Goal: Check status: Check status

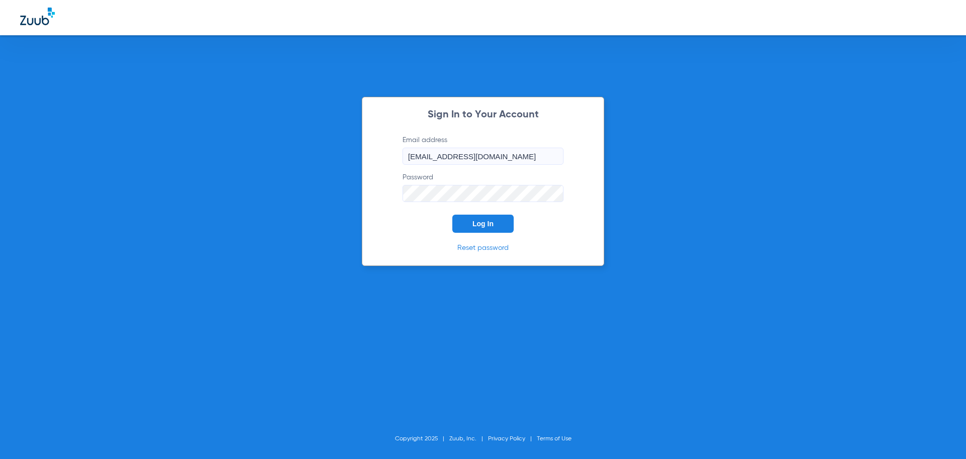
click at [472, 217] on button "Log In" at bounding box center [483, 223] width 61 height 18
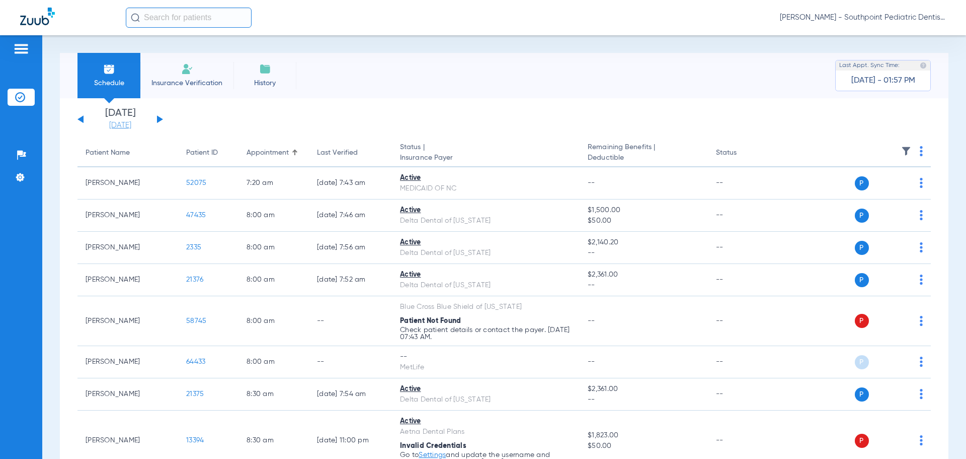
click at [123, 126] on link "[DATE]" at bounding box center [120, 125] width 60 height 10
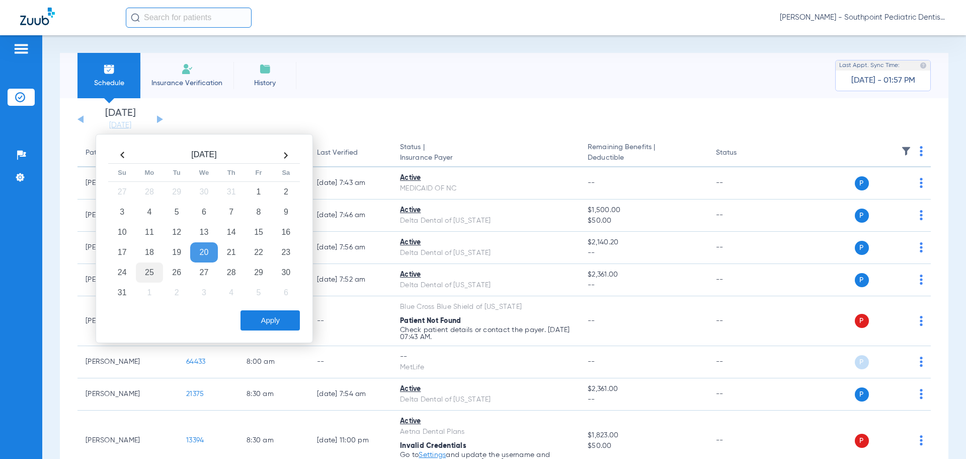
click at [155, 271] on td "25" at bounding box center [149, 272] width 27 height 20
drag, startPoint x: 256, startPoint y: 313, endPoint x: 274, endPoint y: 319, distance: 19.3
click at [256, 313] on button "Apply" at bounding box center [270, 320] width 59 height 20
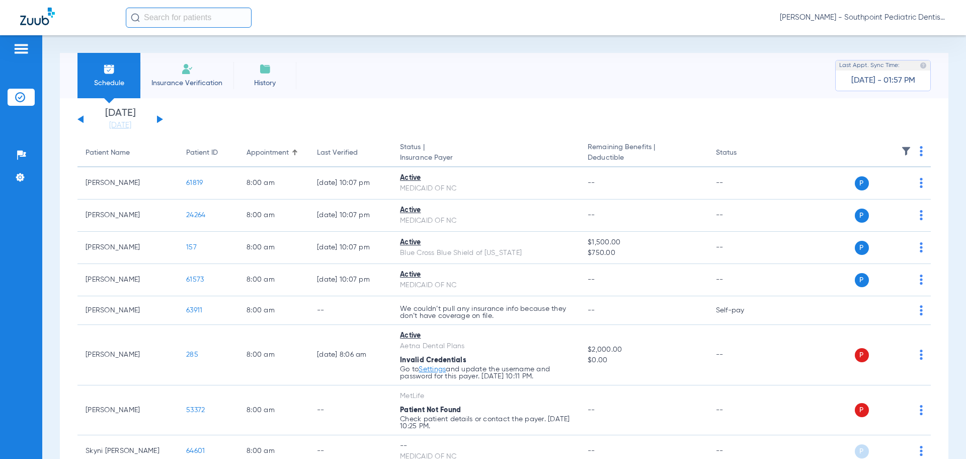
click at [892, 151] on th at bounding box center [854, 153] width 156 height 28
click at [902, 151] on img at bounding box center [907, 151] width 10 height 10
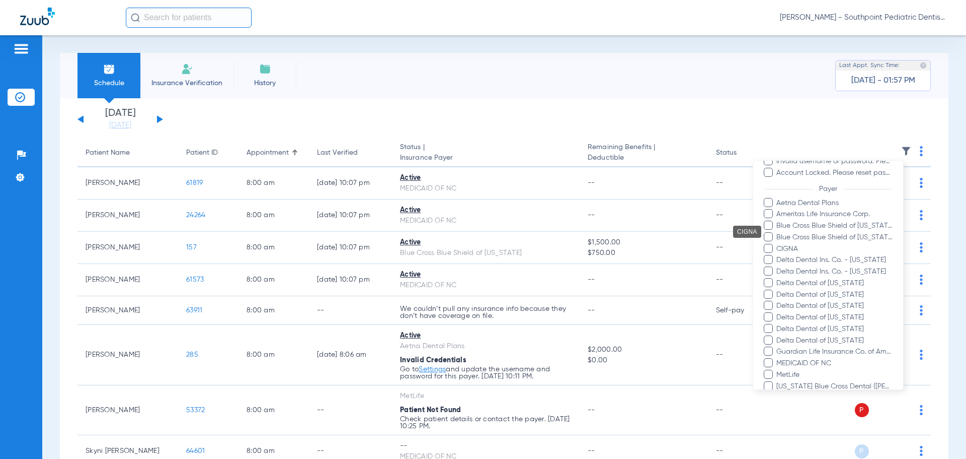
scroll to position [151, 0]
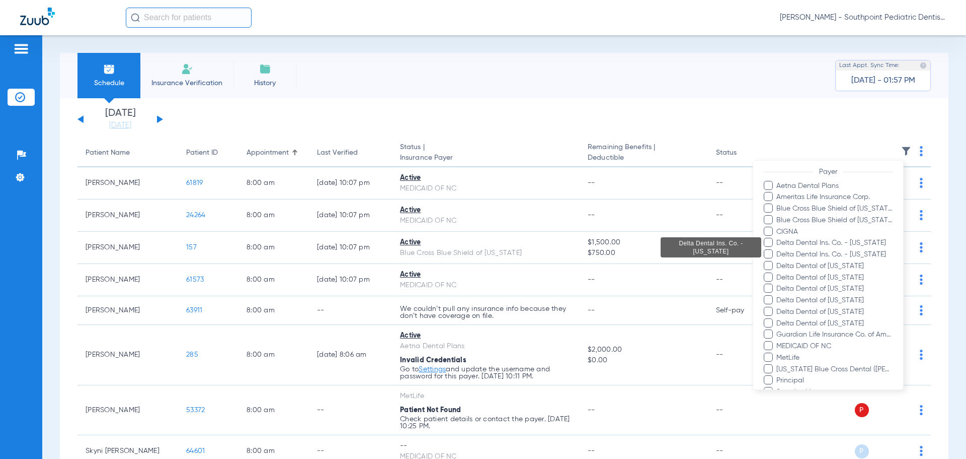
click at [835, 245] on span "Delta Dental Ins. Co. - [US_STATE]" at bounding box center [834, 243] width 117 height 11
click at [778, 250] on input "Delta Dental Ins. Co. - [US_STATE]" at bounding box center [778, 250] width 0 height 0
click at [833, 256] on span "Delta Dental Ins. Co. - [US_STATE]" at bounding box center [834, 254] width 117 height 11
click at [778, 261] on input "Delta Dental Ins. Co. - [US_STATE]" at bounding box center [778, 261] width 0 height 0
click at [831, 262] on span "Delta Dental of [US_STATE]" at bounding box center [834, 266] width 117 height 11
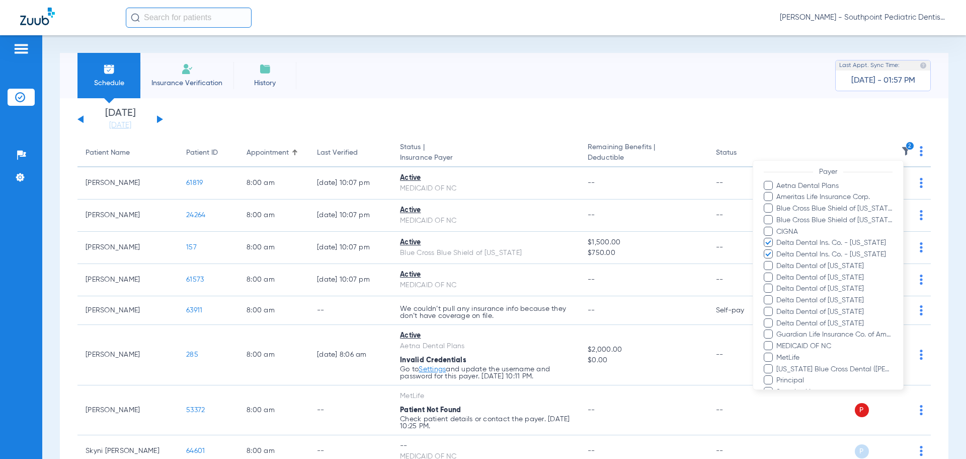
click at [778, 273] on input "Delta Dental of [US_STATE]" at bounding box center [778, 273] width 0 height 0
click at [828, 272] on span "Delta Dental of [US_STATE]" at bounding box center [834, 277] width 117 height 11
click at [778, 284] on input "Delta Dental of [US_STATE]" at bounding box center [778, 284] width 0 height 0
click at [827, 286] on span "Delta Dental of [US_STATE]" at bounding box center [834, 288] width 117 height 11
click at [778, 295] on input "Delta Dental of [US_STATE]" at bounding box center [778, 295] width 0 height 0
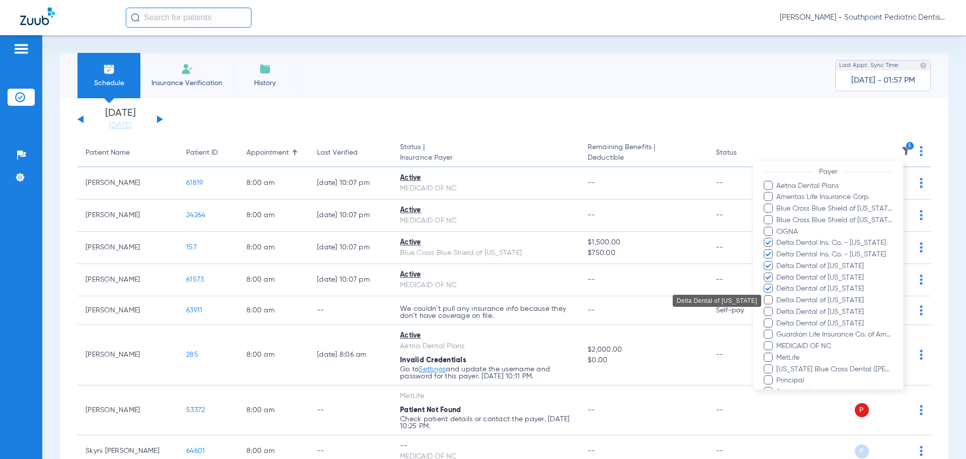
click at [826, 293] on span "Delta Dental of [US_STATE]" at bounding box center [834, 288] width 117 height 11
click at [778, 295] on input "Delta Dental of [US_STATE]" at bounding box center [778, 295] width 0 height 0
click at [826, 307] on span "Delta Dental of [US_STATE]" at bounding box center [834, 312] width 117 height 11
click at [778, 319] on input "Delta Dental of [US_STATE]" at bounding box center [778, 319] width 0 height 0
click at [825, 293] on span "Delta Dental of [US_STATE]" at bounding box center [834, 288] width 117 height 11
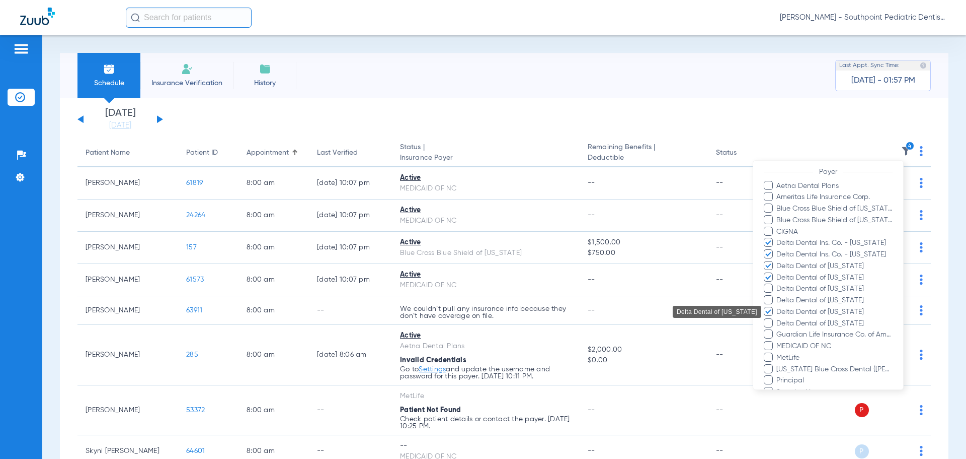
click at [778, 295] on input "Delta Dental of [US_STATE]" at bounding box center [778, 295] width 0 height 0
click at [826, 288] on span "Delta Dental of [US_STATE]" at bounding box center [834, 288] width 117 height 11
click at [778, 295] on input "Delta Dental of [US_STATE]" at bounding box center [778, 295] width 0 height 0
click at [827, 288] on span "Delta Dental of [US_STATE]" at bounding box center [834, 288] width 117 height 11
click at [778, 295] on input "Delta Dental of [US_STATE]" at bounding box center [778, 295] width 0 height 0
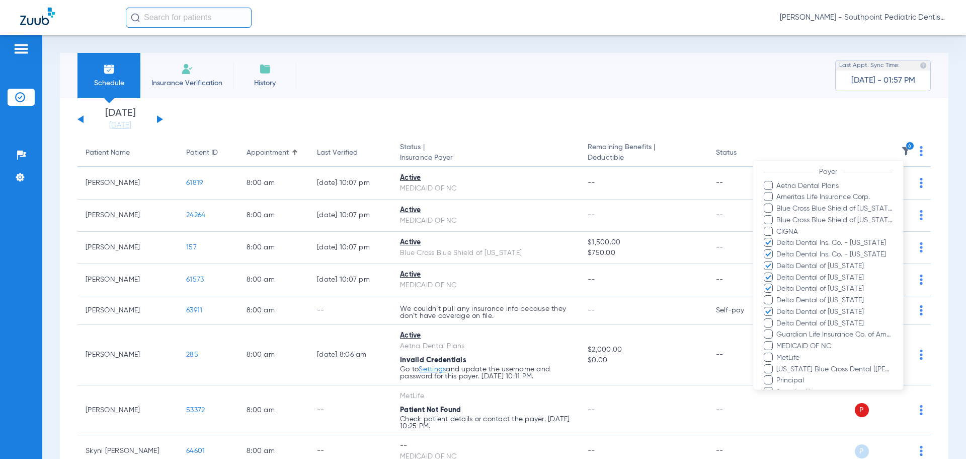
click at [825, 293] on span "Delta Dental of [US_STATE]" at bounding box center [834, 288] width 117 height 11
click at [778, 295] on input "Delta Dental of [US_STATE]" at bounding box center [778, 295] width 0 height 0
click at [819, 302] on span "Delta Dental of [US_STATE]" at bounding box center [834, 300] width 117 height 11
click at [778, 307] on input "Delta Dental of [US_STATE]" at bounding box center [778, 307] width 0 height 0
click at [820, 290] on span "Delta Dental of [US_STATE]" at bounding box center [834, 288] width 117 height 11
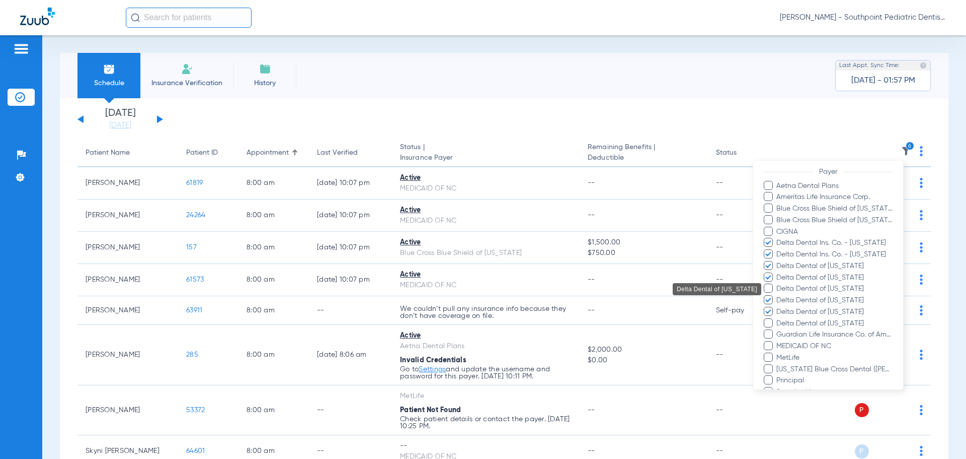
click at [778, 295] on input "Delta Dental of [US_STATE]" at bounding box center [778, 295] width 0 height 0
click at [811, 322] on span "Delta Dental of [US_STATE]" at bounding box center [834, 323] width 117 height 11
click at [778, 330] on input "Delta Dental of [US_STATE]" at bounding box center [778, 330] width 0 height 0
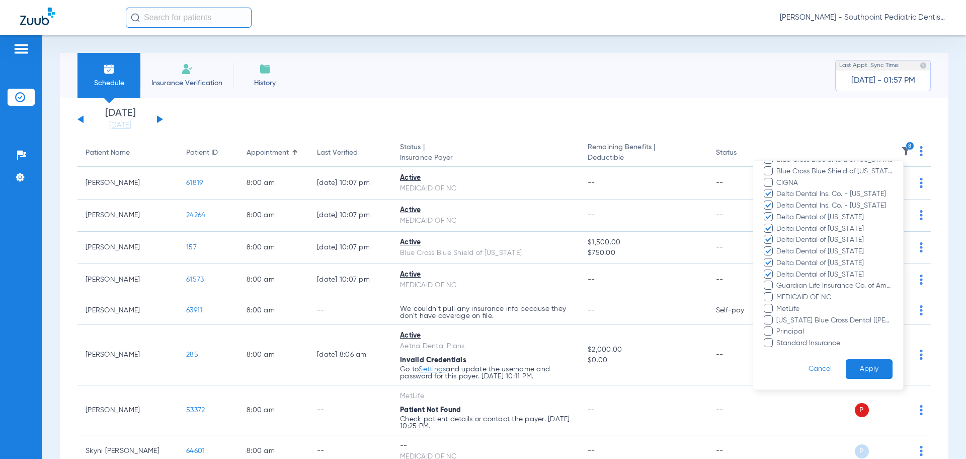
click at [872, 363] on button "Apply" at bounding box center [869, 369] width 47 height 20
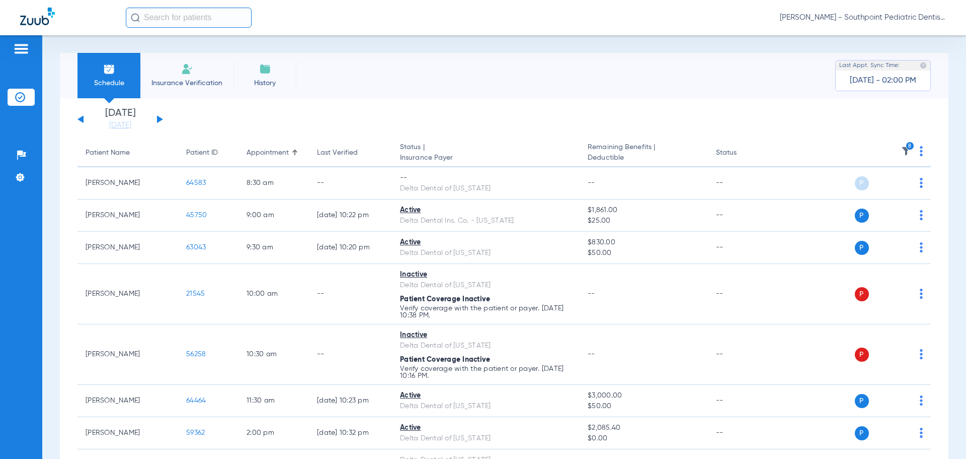
click at [902, 148] on img at bounding box center [907, 151] width 10 height 10
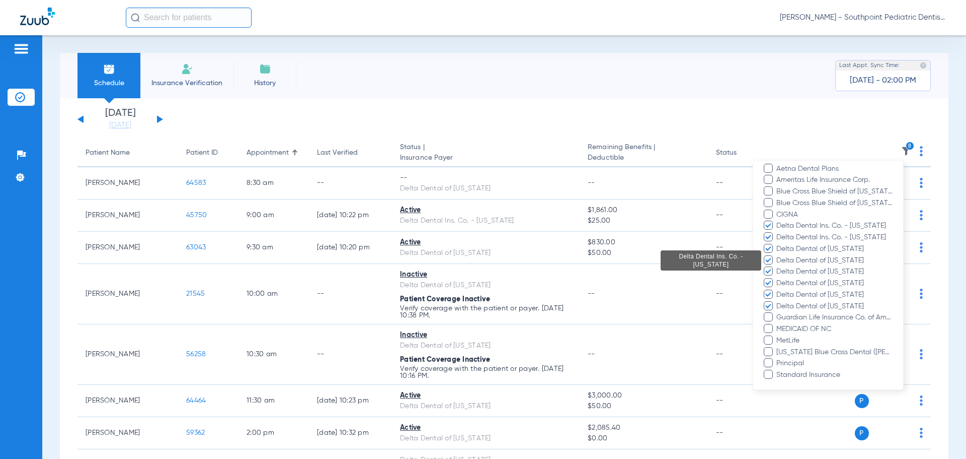
scroll to position [200, 0]
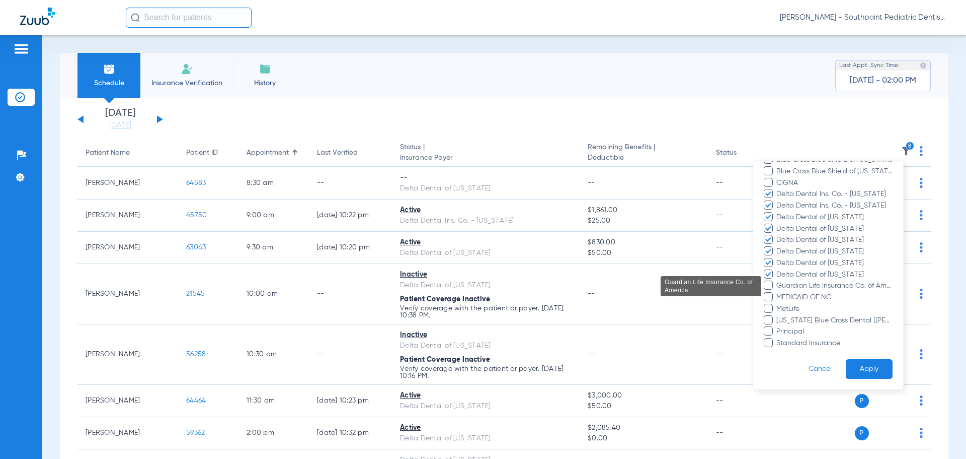
click at [821, 284] on span "Guardian Life Insurance Co. of America" at bounding box center [834, 285] width 117 height 11
click at [778, 292] on input "Guardian Life Insurance Co. of America" at bounding box center [778, 292] width 0 height 0
click at [859, 363] on button "Apply" at bounding box center [869, 369] width 47 height 20
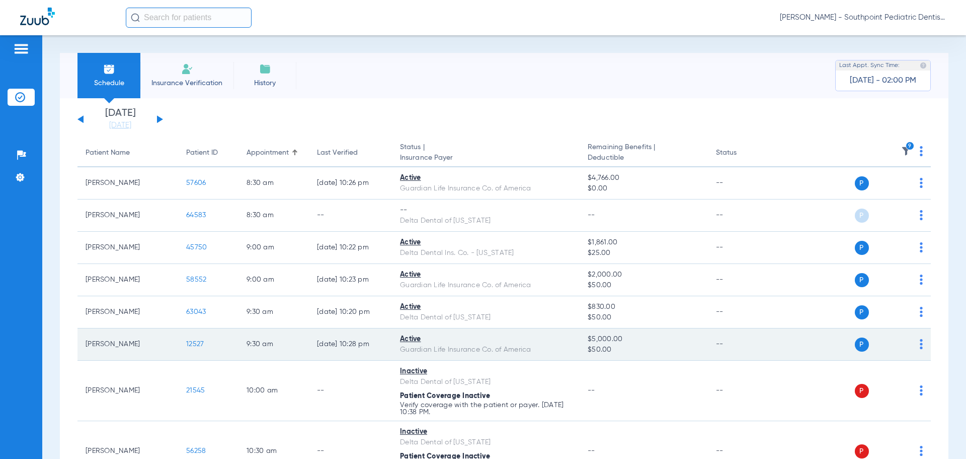
click at [200, 344] on span "12527" at bounding box center [195, 343] width 18 height 7
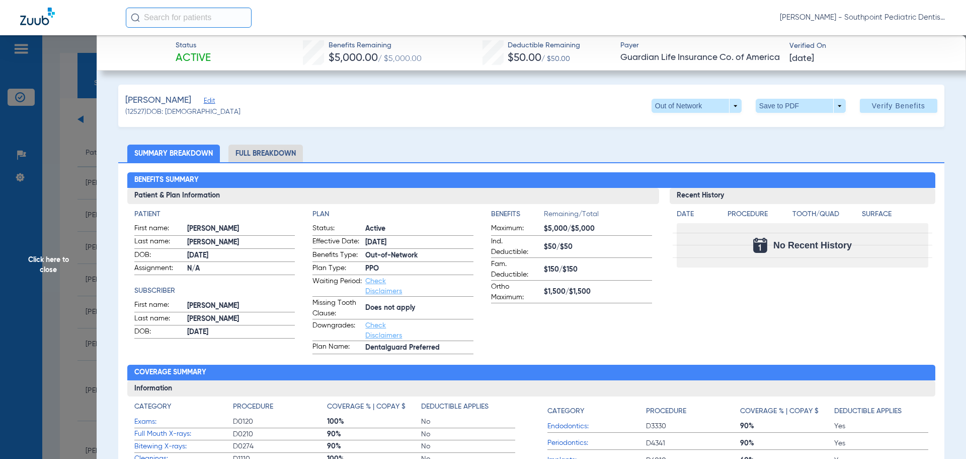
click at [246, 151] on li "Full Breakdown" at bounding box center [266, 153] width 74 height 18
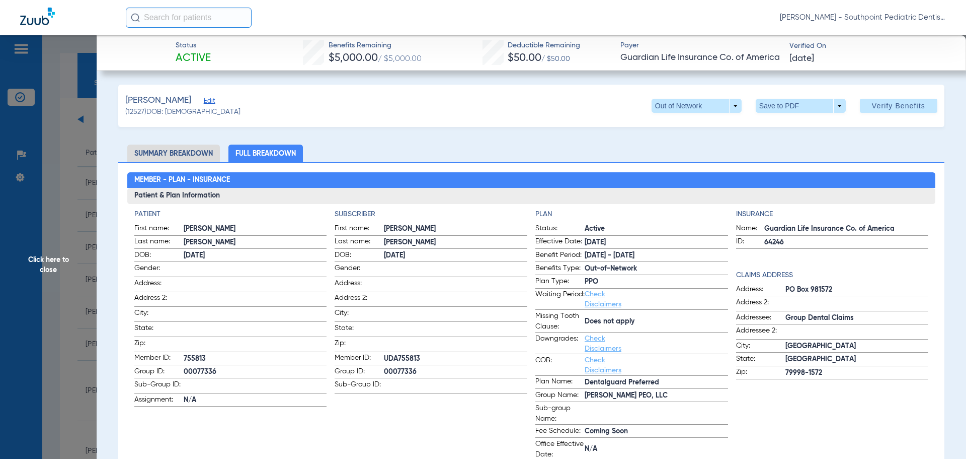
drag, startPoint x: 383, startPoint y: 354, endPoint x: 420, endPoint y: 355, distance: 36.8
click at [420, 355] on span "UDA755813" at bounding box center [455, 358] width 143 height 11
copy span "UDA755813"
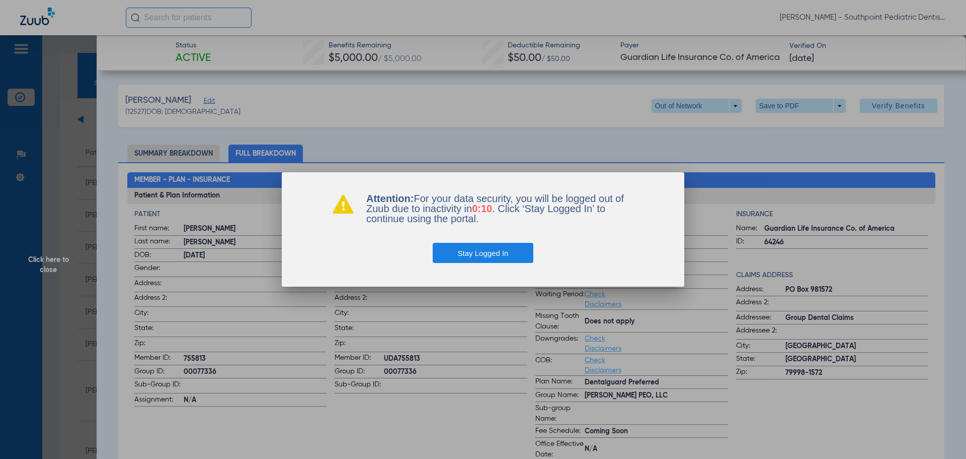
click at [462, 251] on button "Stay Logged In" at bounding box center [483, 253] width 101 height 20
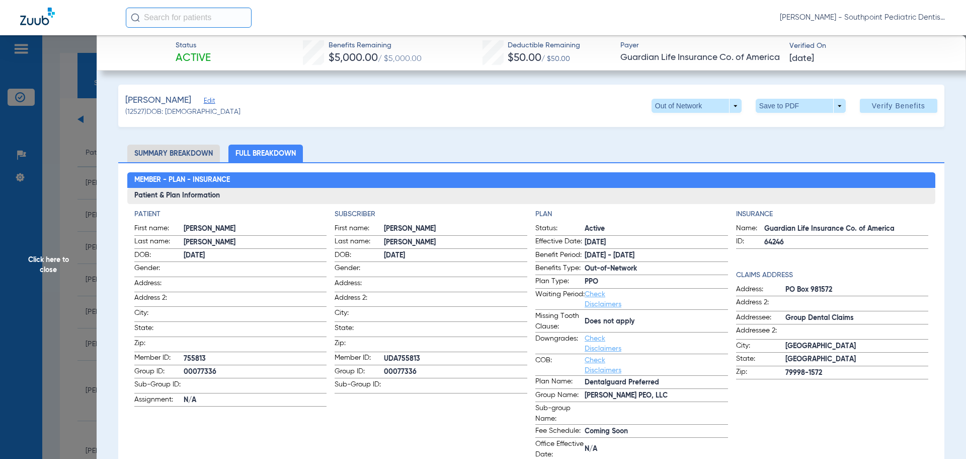
click at [54, 174] on span "Click here to close" at bounding box center [48, 264] width 97 height 459
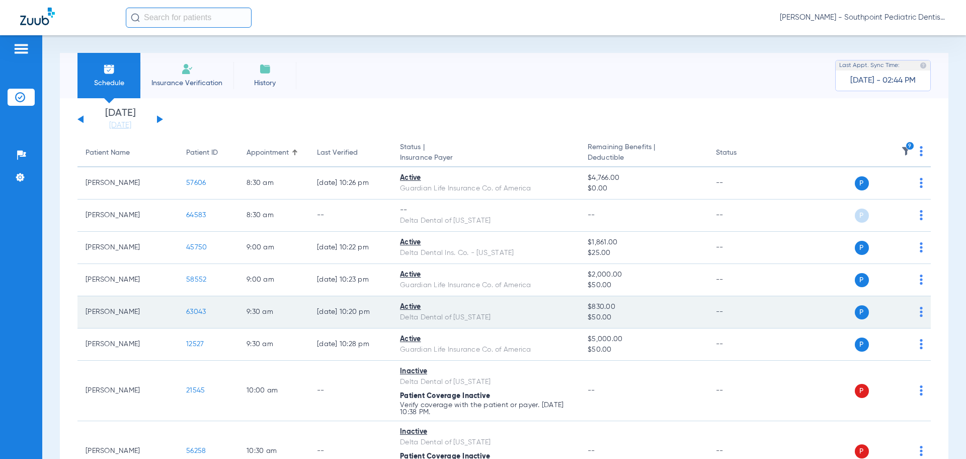
click at [202, 314] on span "63043" at bounding box center [196, 311] width 20 height 7
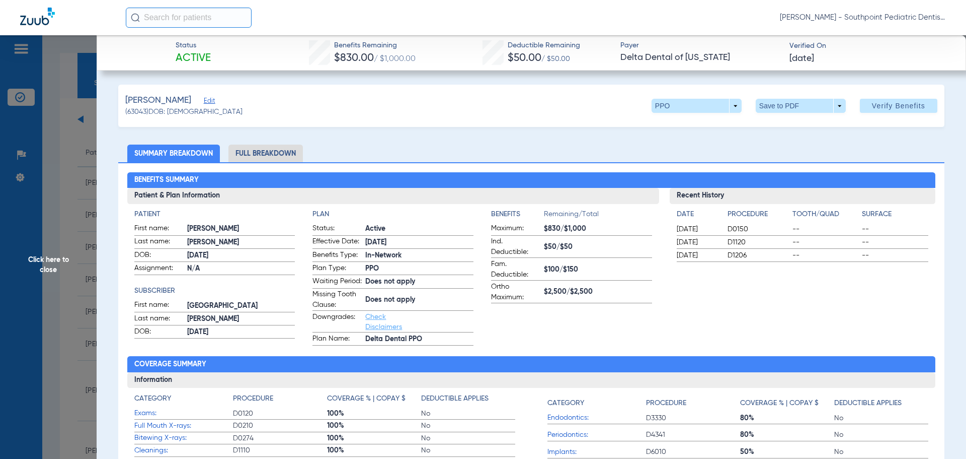
click at [68, 238] on span "Click here to close" at bounding box center [48, 264] width 97 height 459
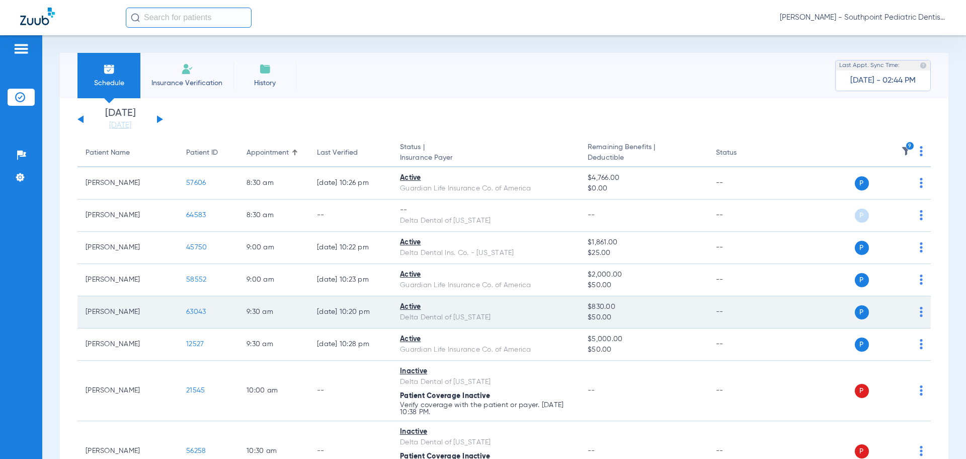
click at [191, 313] on span "63043" at bounding box center [196, 311] width 20 height 7
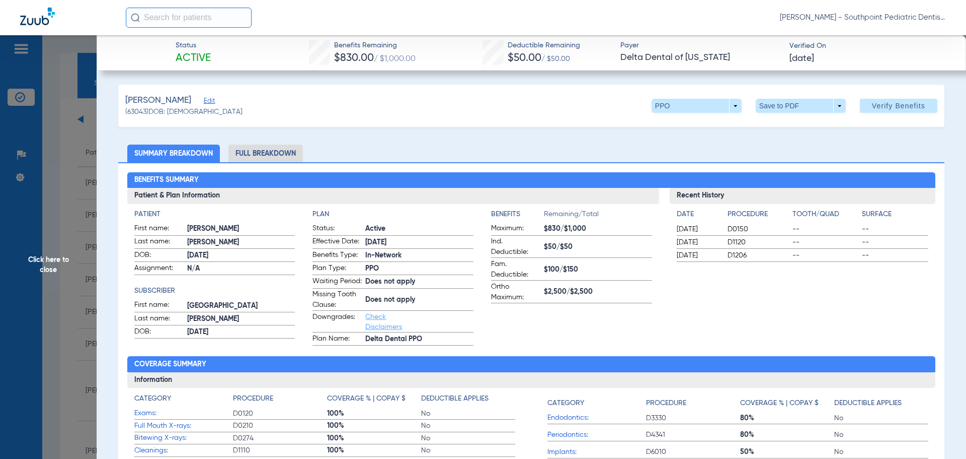
click at [297, 145] on li "Full Breakdown" at bounding box center [266, 153] width 74 height 18
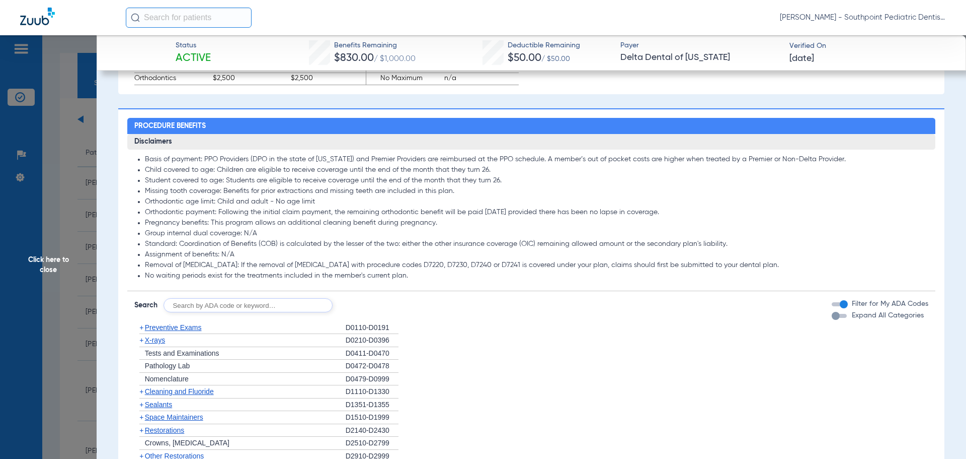
scroll to position [956, 0]
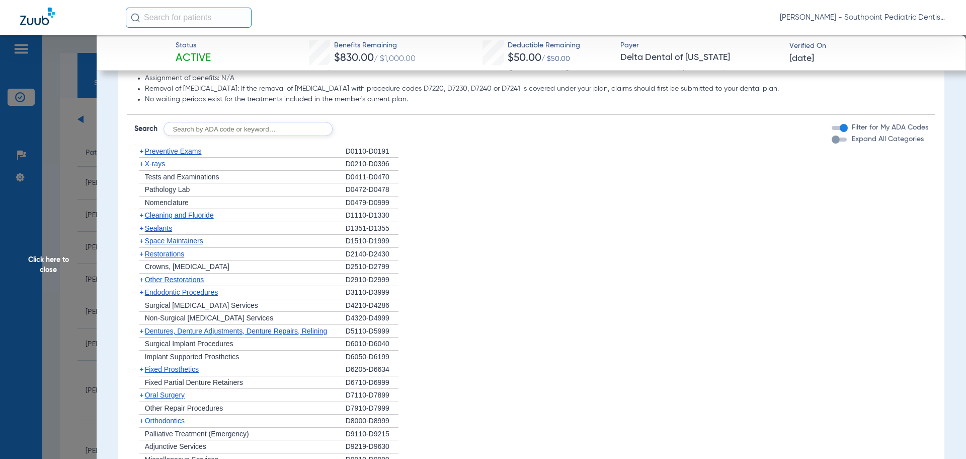
click at [207, 155] on div "+ Preventive Exams" at bounding box center [239, 151] width 211 height 13
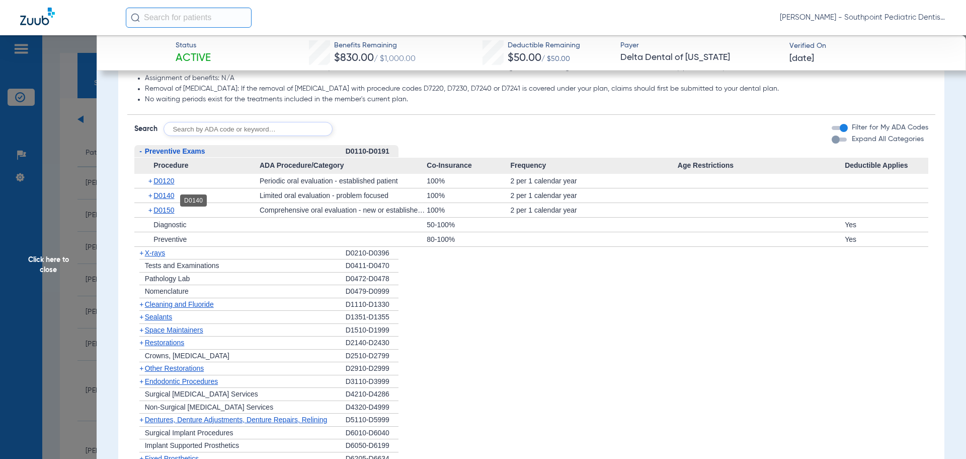
click at [165, 199] on span "D0140" at bounding box center [164, 195] width 21 height 8
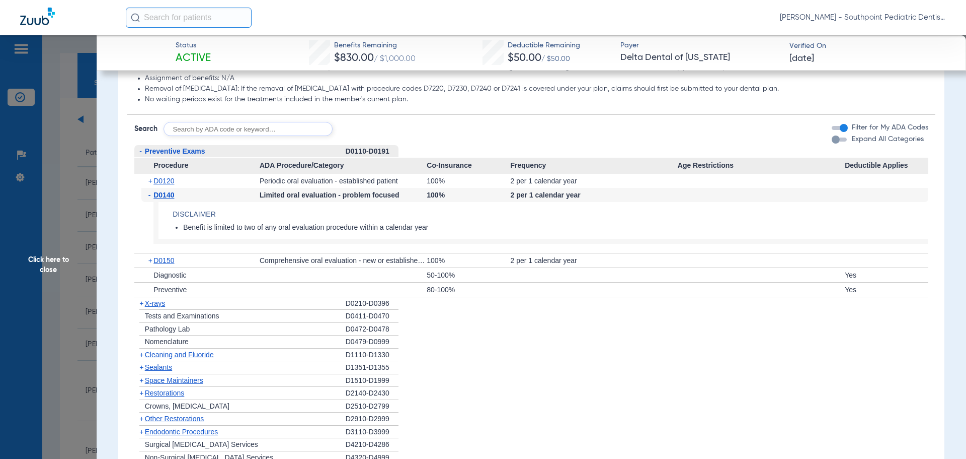
scroll to position [1007, 0]
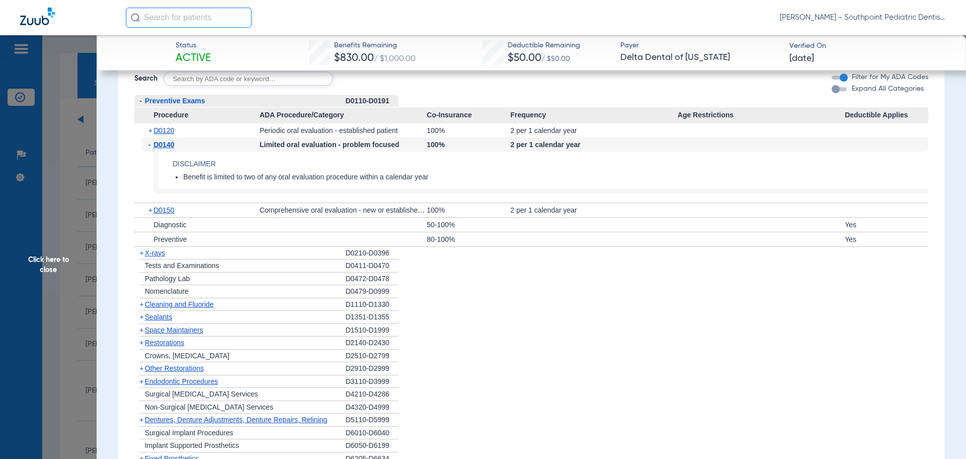
click at [169, 258] on div "+ X-rays" at bounding box center [239, 253] width 211 height 13
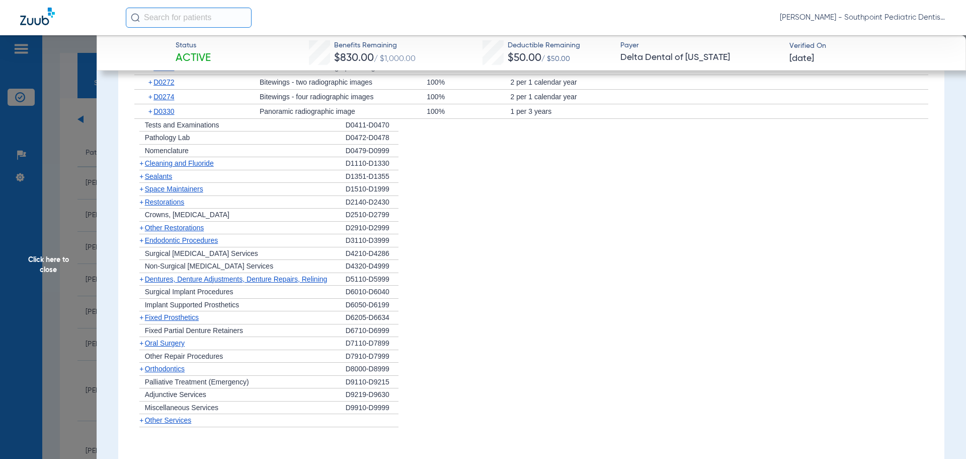
scroll to position [1258, 0]
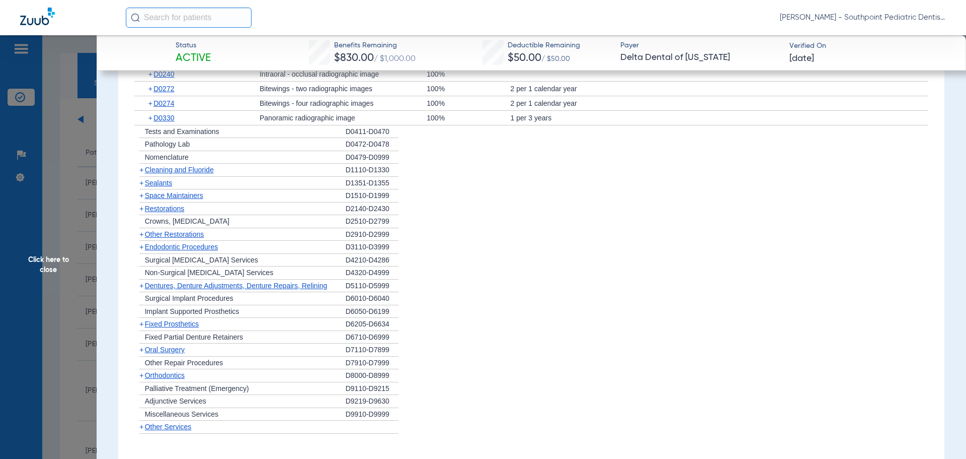
click at [233, 173] on div "+ Cleaning and Fluoride" at bounding box center [239, 170] width 211 height 13
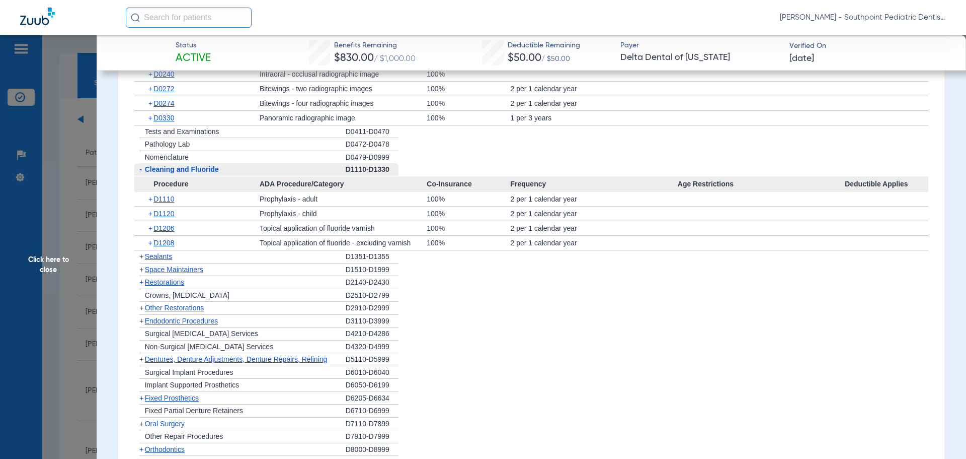
click at [170, 260] on span "Sealants" at bounding box center [158, 256] width 27 height 8
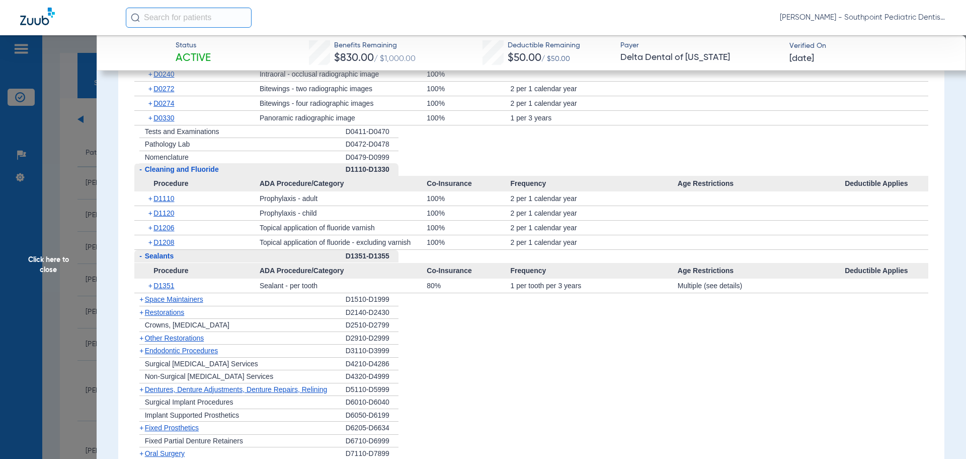
click at [192, 303] on span "Space Maintainers" at bounding box center [174, 299] width 58 height 8
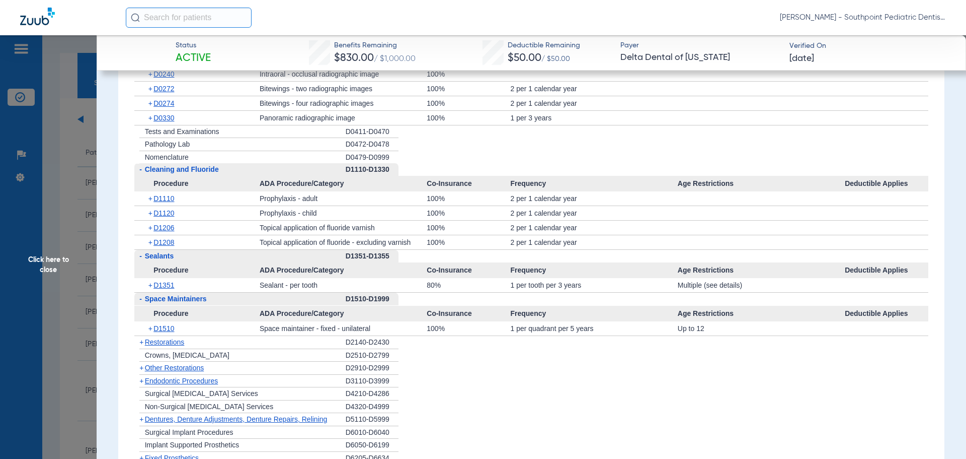
scroll to position [1309, 0]
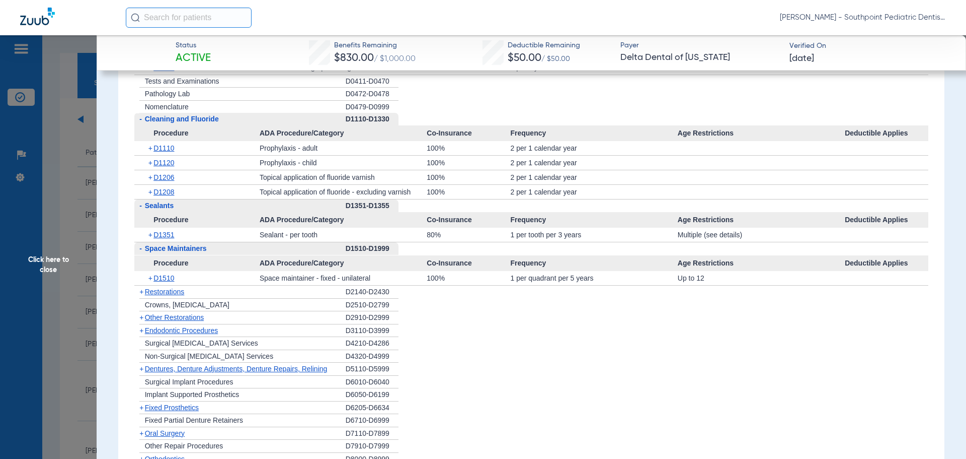
click at [185, 295] on span "Restorations" at bounding box center [165, 291] width 40 height 8
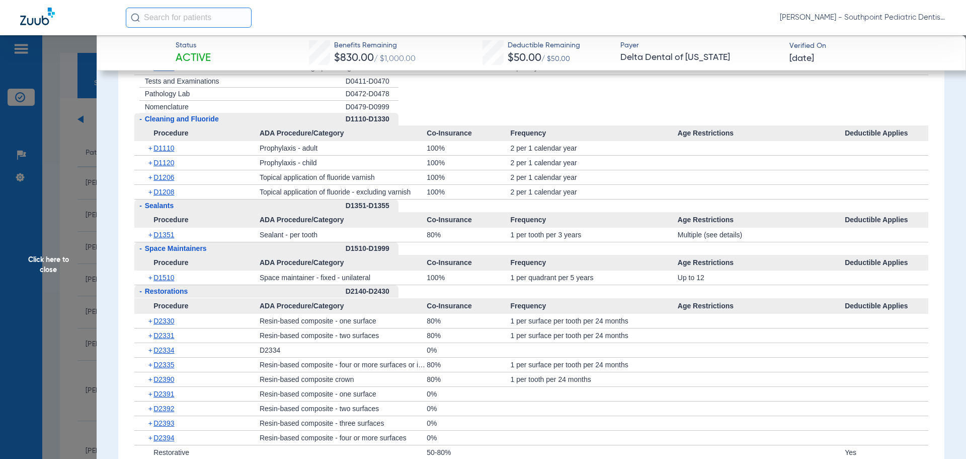
click at [185, 295] on span "Restorations" at bounding box center [166, 291] width 43 height 8
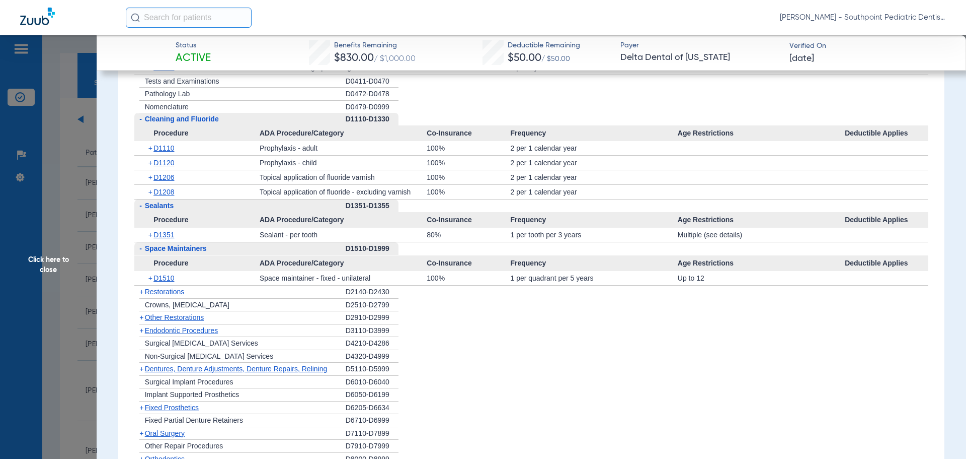
click at [209, 324] on div "+ Other Restorations" at bounding box center [239, 317] width 211 height 13
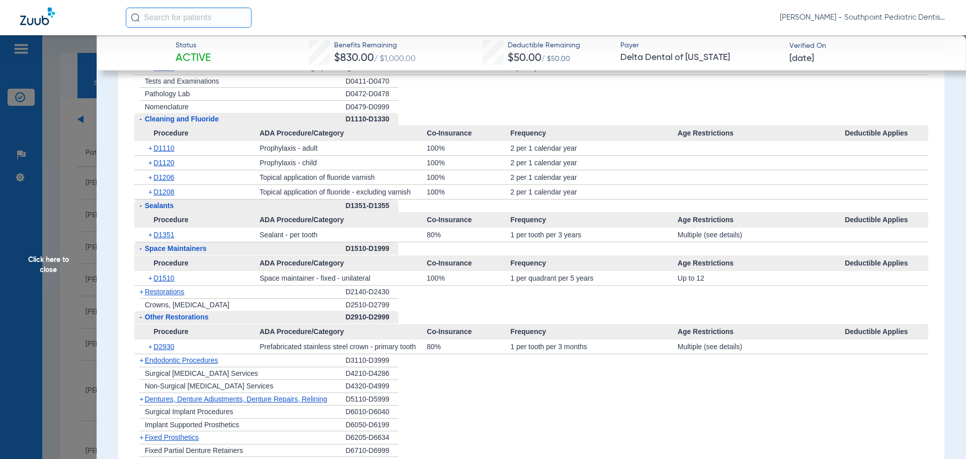
scroll to position [1359, 0]
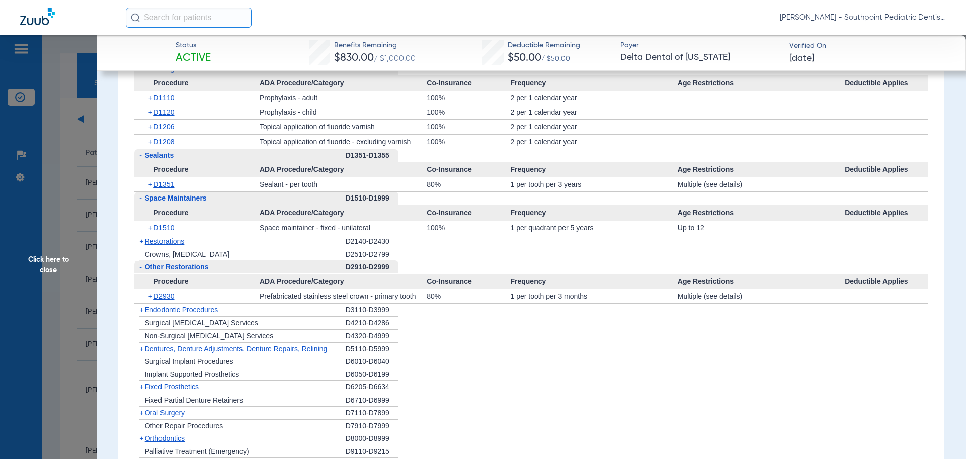
click at [235, 317] on div "+ Endodontic Procedures" at bounding box center [239, 310] width 211 height 13
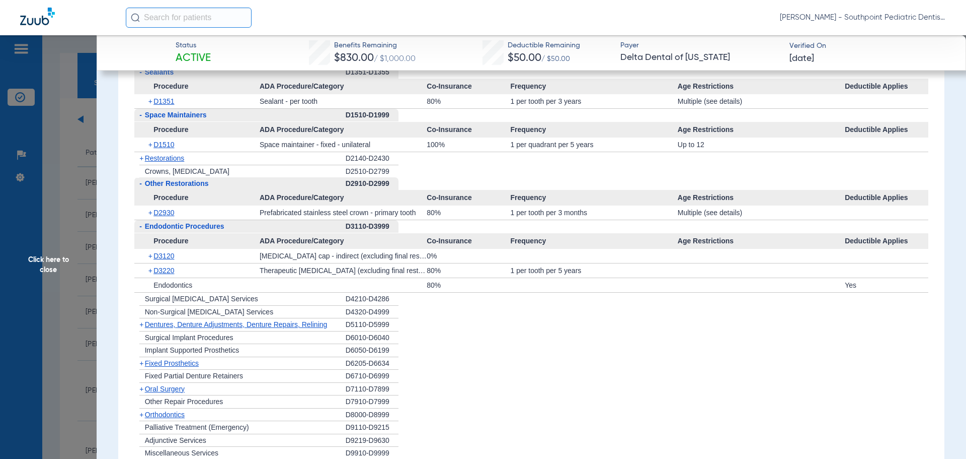
scroll to position [1460, 0]
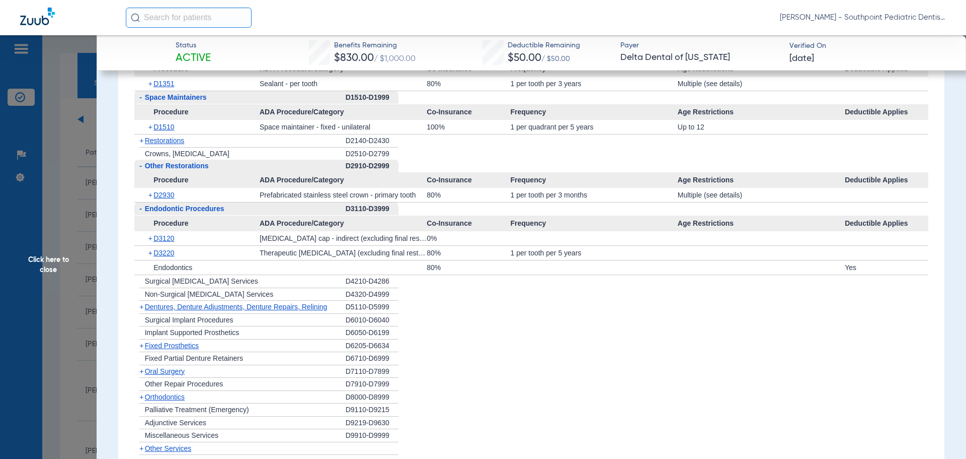
click at [201, 378] on div "+ [MEDICAL_DATA]" at bounding box center [239, 371] width 211 height 13
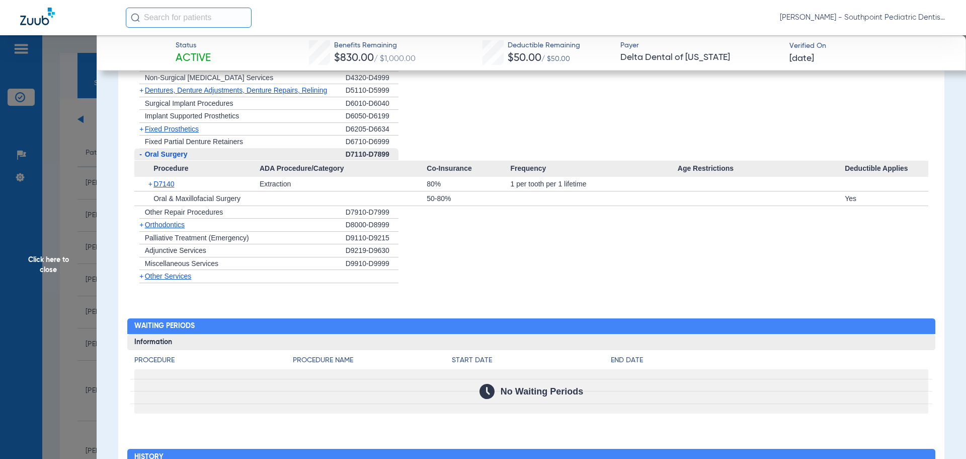
scroll to position [1711, 0]
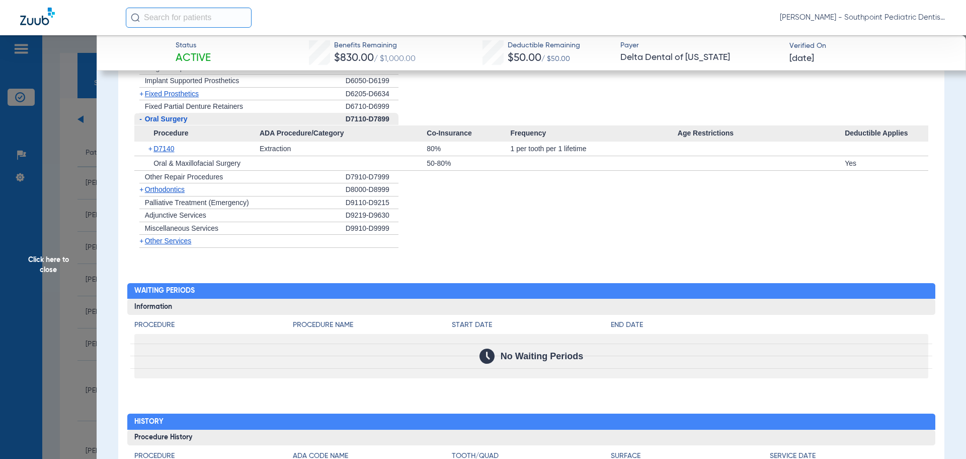
click at [55, 162] on span "Click here to close" at bounding box center [48, 264] width 97 height 459
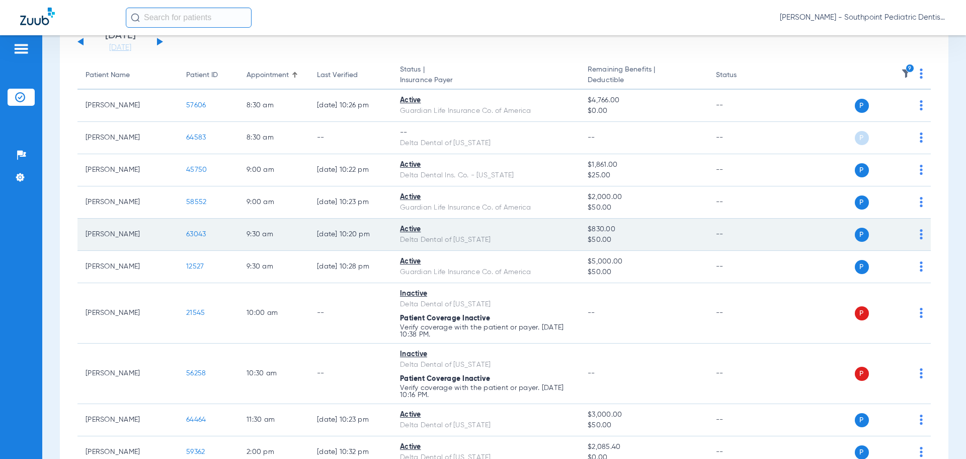
scroll to position [101, 0]
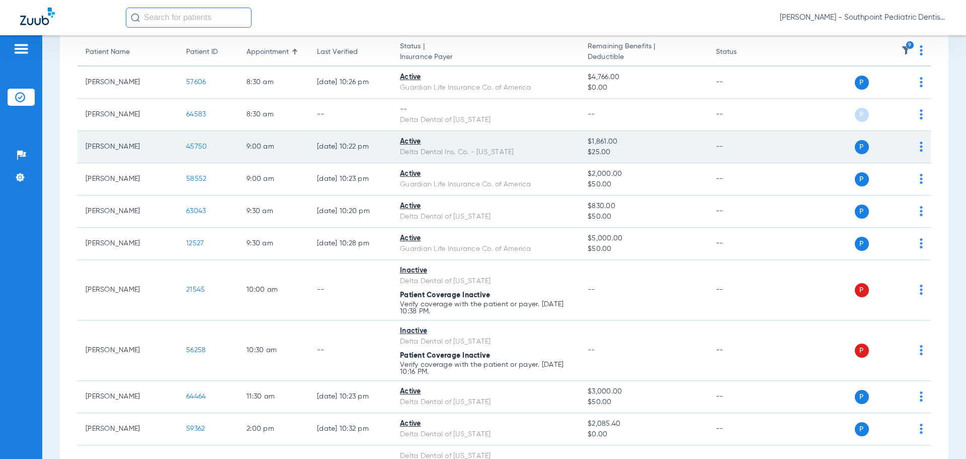
click at [200, 147] on span "45750" at bounding box center [196, 146] width 21 height 7
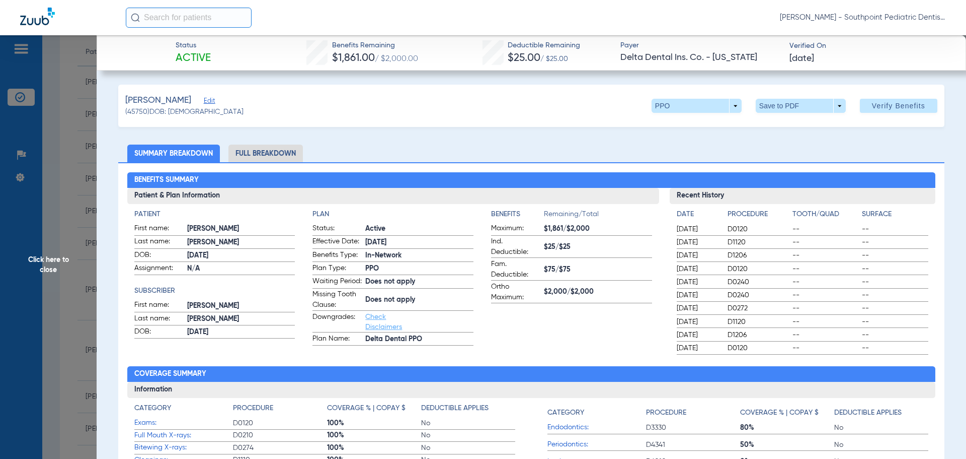
click at [271, 145] on li "Full Breakdown" at bounding box center [266, 153] width 74 height 18
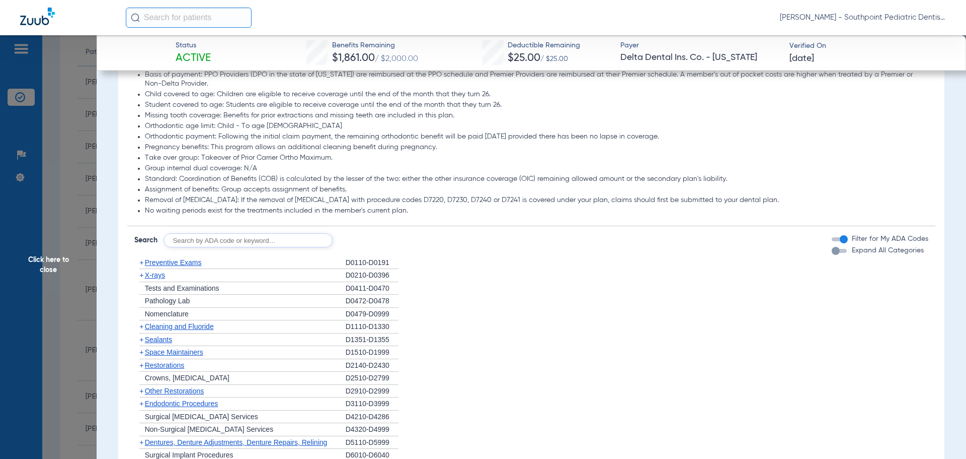
scroll to position [906, 0]
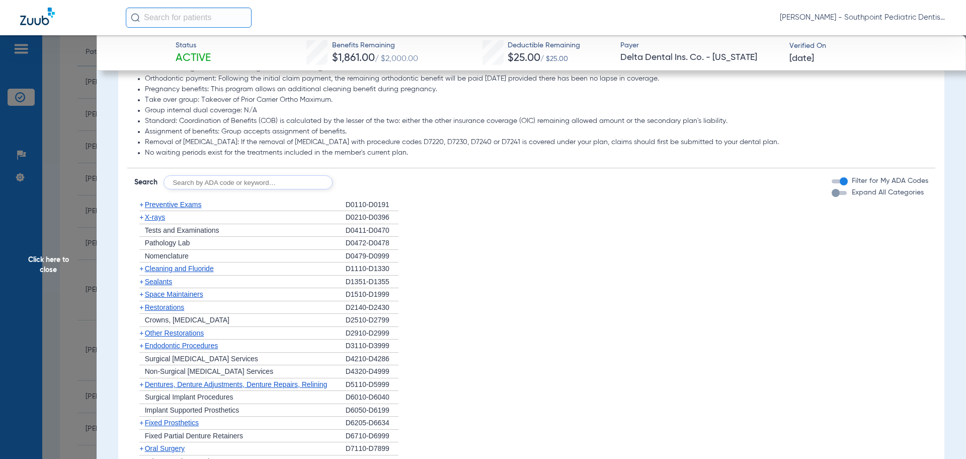
click at [184, 208] on span "Preventive Exams" at bounding box center [173, 204] width 57 height 8
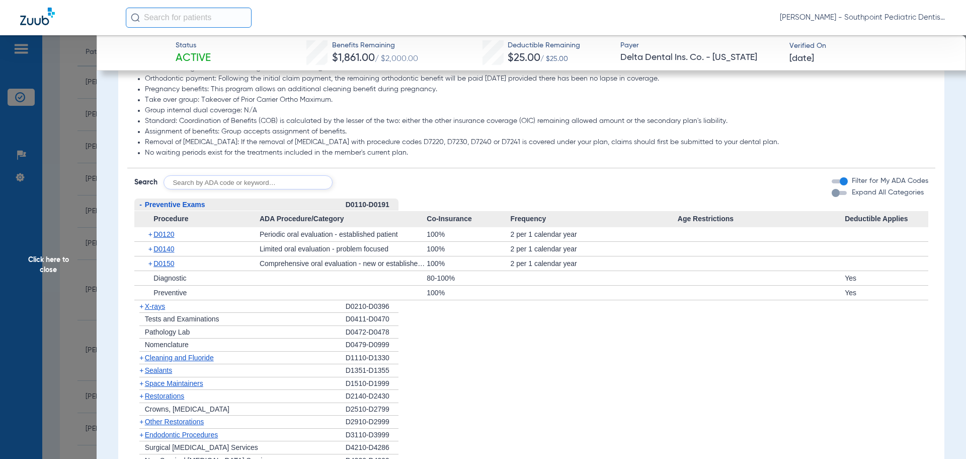
click at [154, 310] on span "X-rays" at bounding box center [155, 306] width 20 height 8
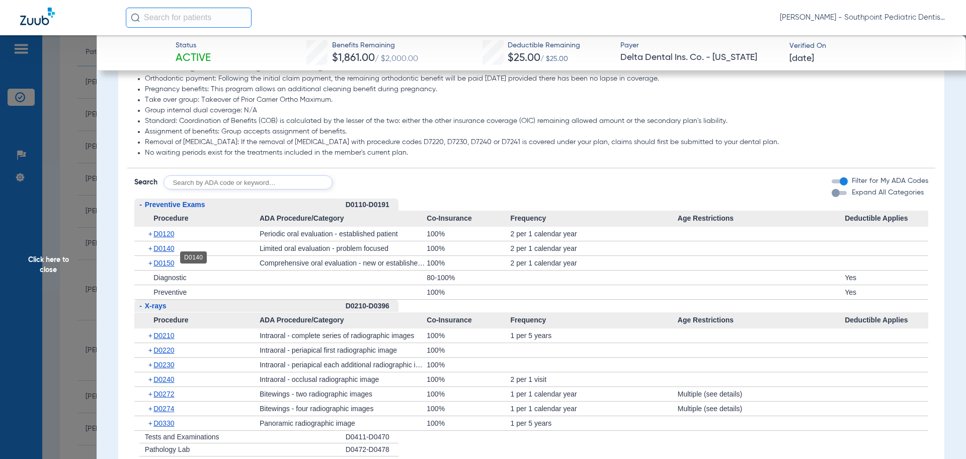
click at [167, 252] on span "D0140" at bounding box center [164, 248] width 21 height 8
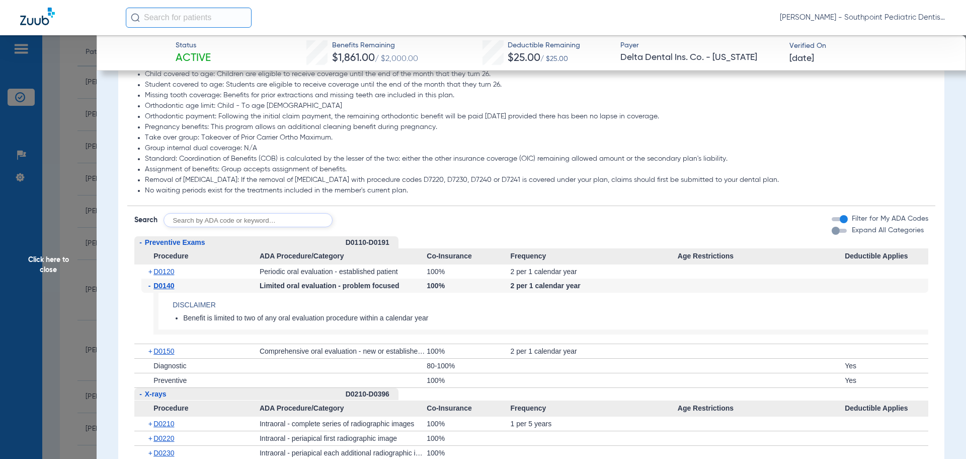
scroll to position [1107, 0]
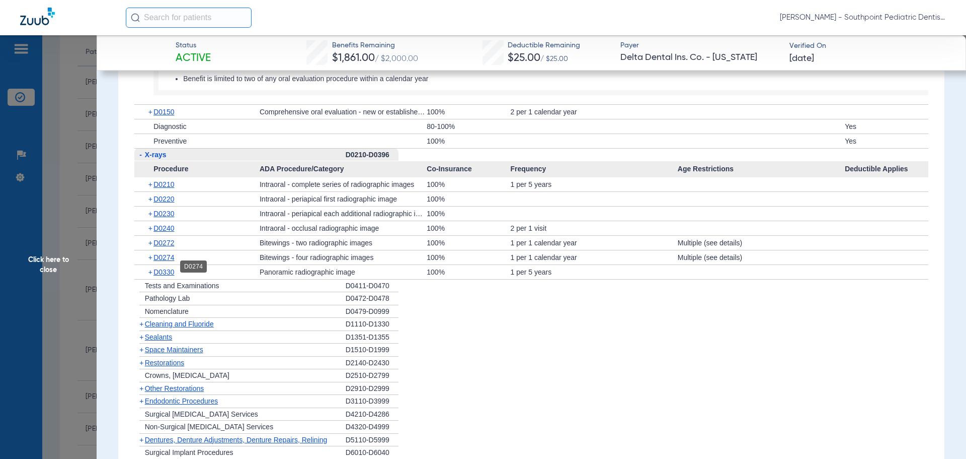
click at [174, 261] on span "D0274" at bounding box center [164, 257] width 21 height 8
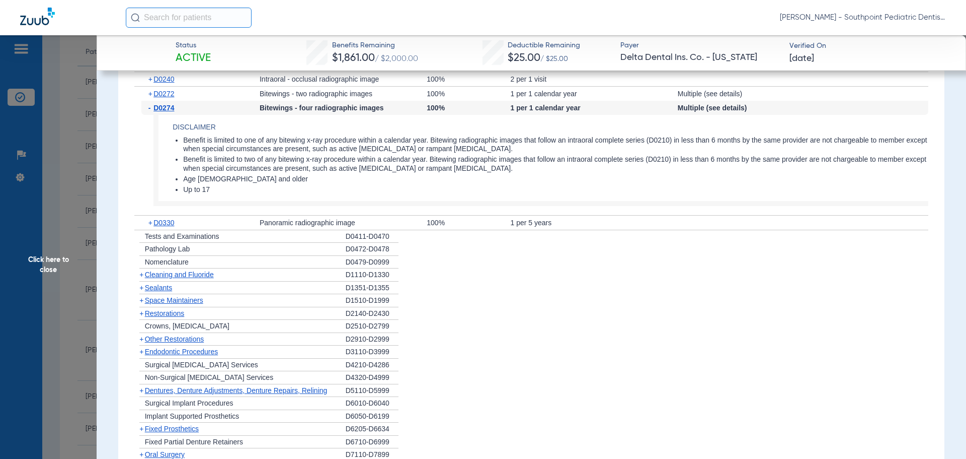
scroll to position [1258, 0]
click at [188, 276] on span "Cleaning and Fluoride" at bounding box center [179, 272] width 69 height 8
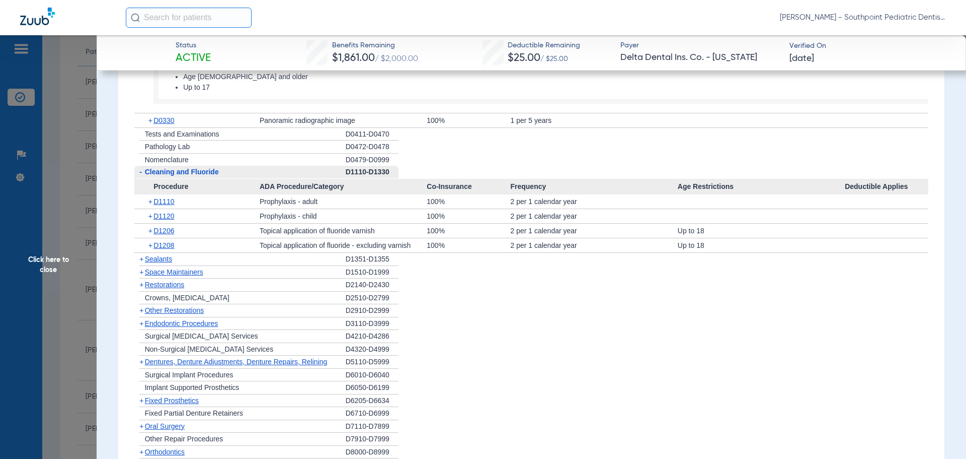
scroll to position [1359, 0]
click at [178, 265] on div "+ Sealants" at bounding box center [239, 258] width 211 height 13
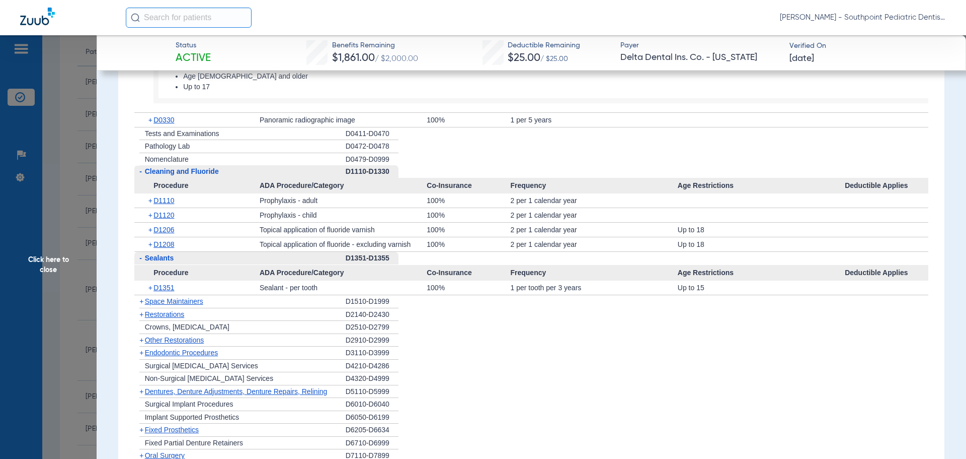
scroll to position [1409, 0]
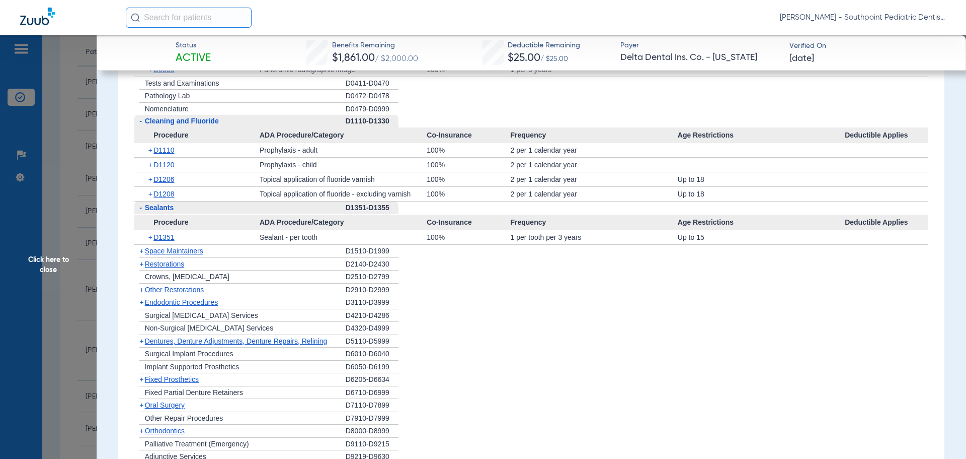
click at [210, 258] on div "+ Space Maintainers" at bounding box center [239, 251] width 211 height 13
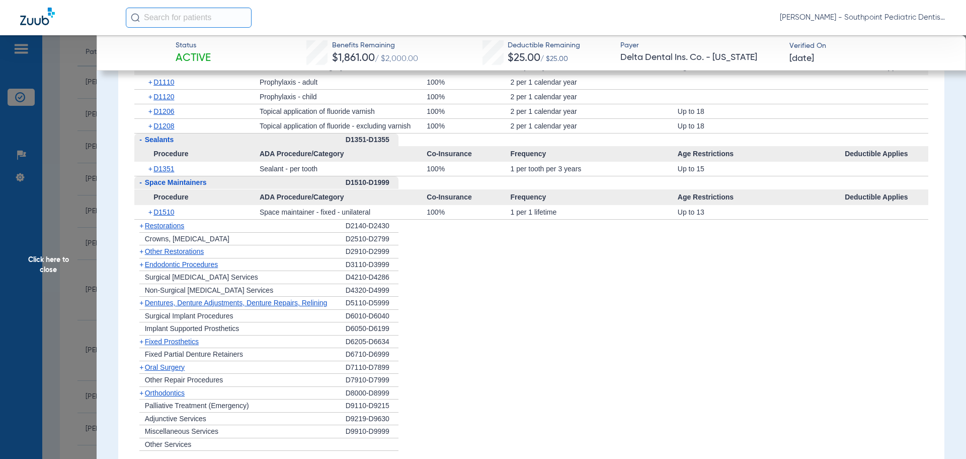
scroll to position [1510, 0]
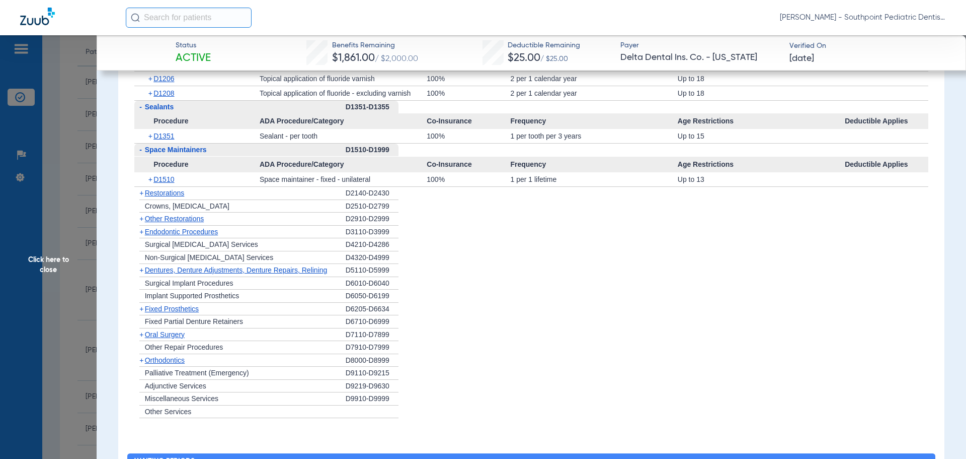
click at [212, 223] on div "+ Other Restorations" at bounding box center [239, 218] width 211 height 13
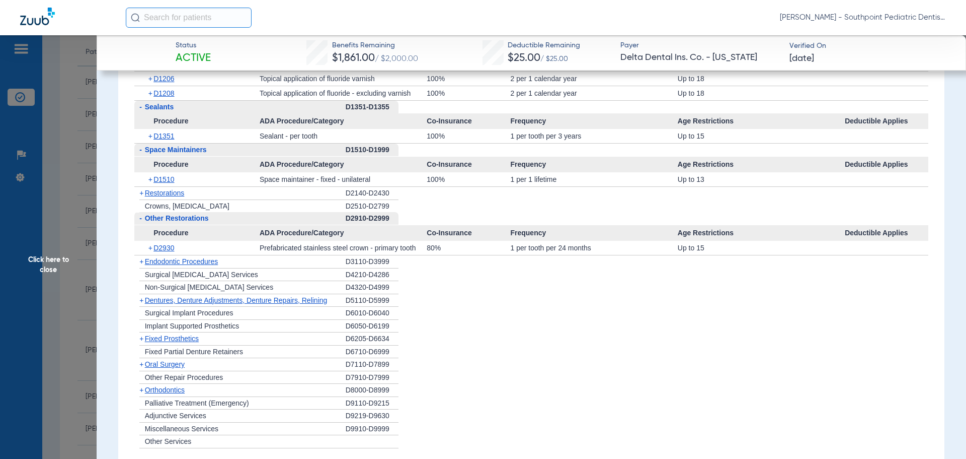
click at [238, 268] on div "+ Endodontic Procedures" at bounding box center [239, 261] width 211 height 13
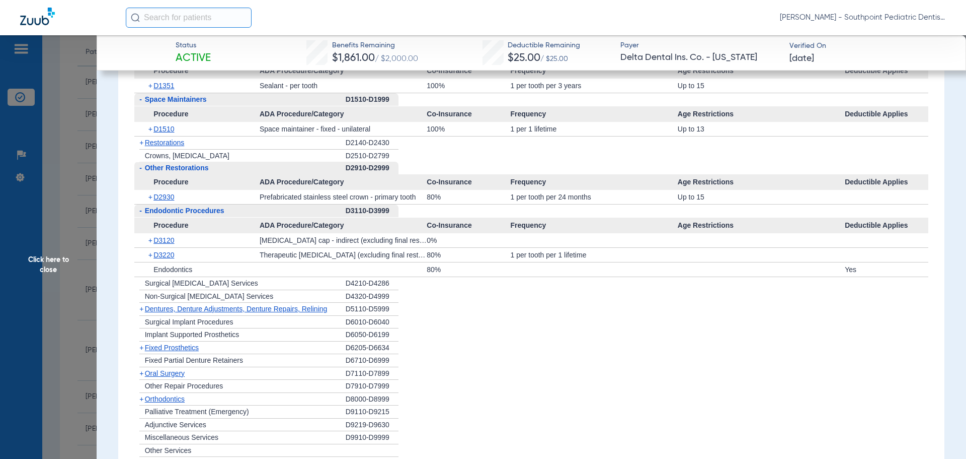
click at [202, 380] on div "+ [MEDICAL_DATA]" at bounding box center [239, 373] width 211 height 13
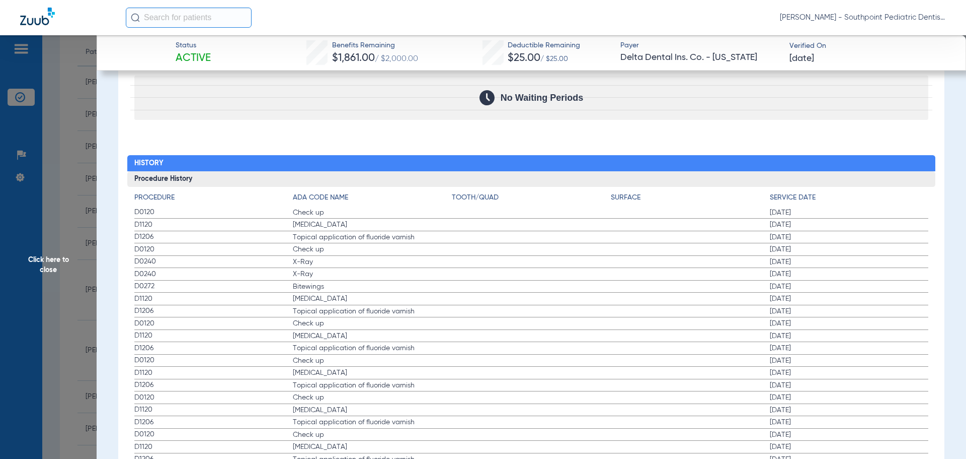
scroll to position [2122, 0]
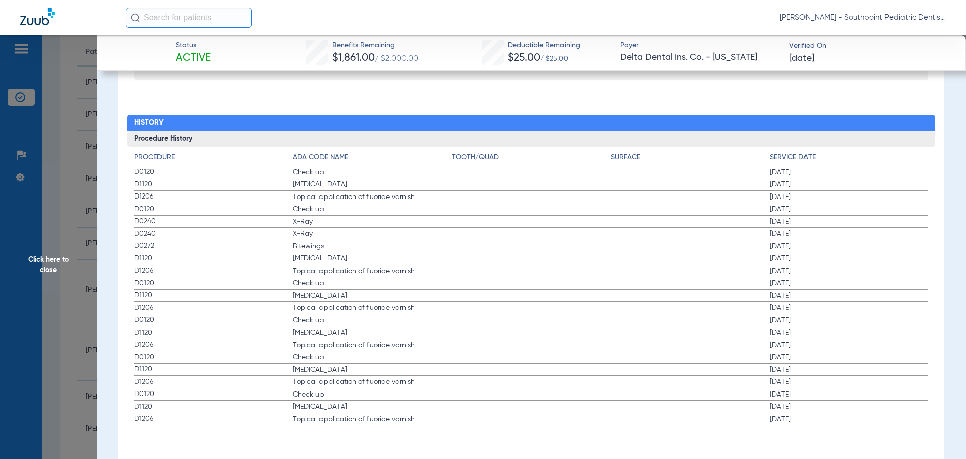
click at [75, 253] on span "Click here to close" at bounding box center [48, 264] width 97 height 459
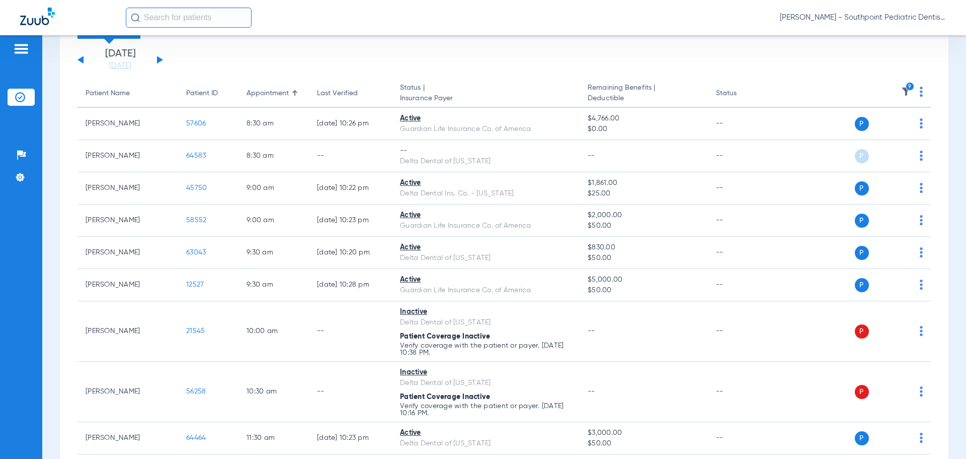
scroll to position [46, 0]
